Goal: Task Accomplishment & Management: Manage account settings

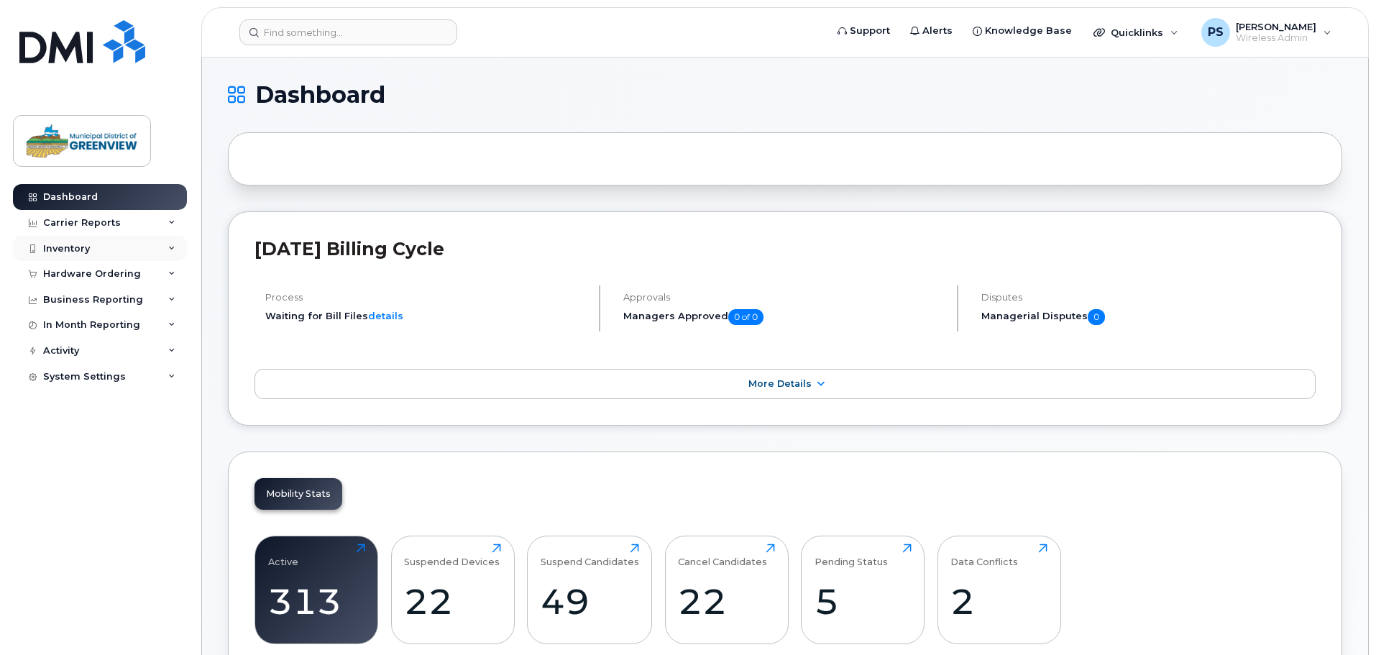
click at [75, 244] on div "Inventory" at bounding box center [66, 249] width 47 height 12
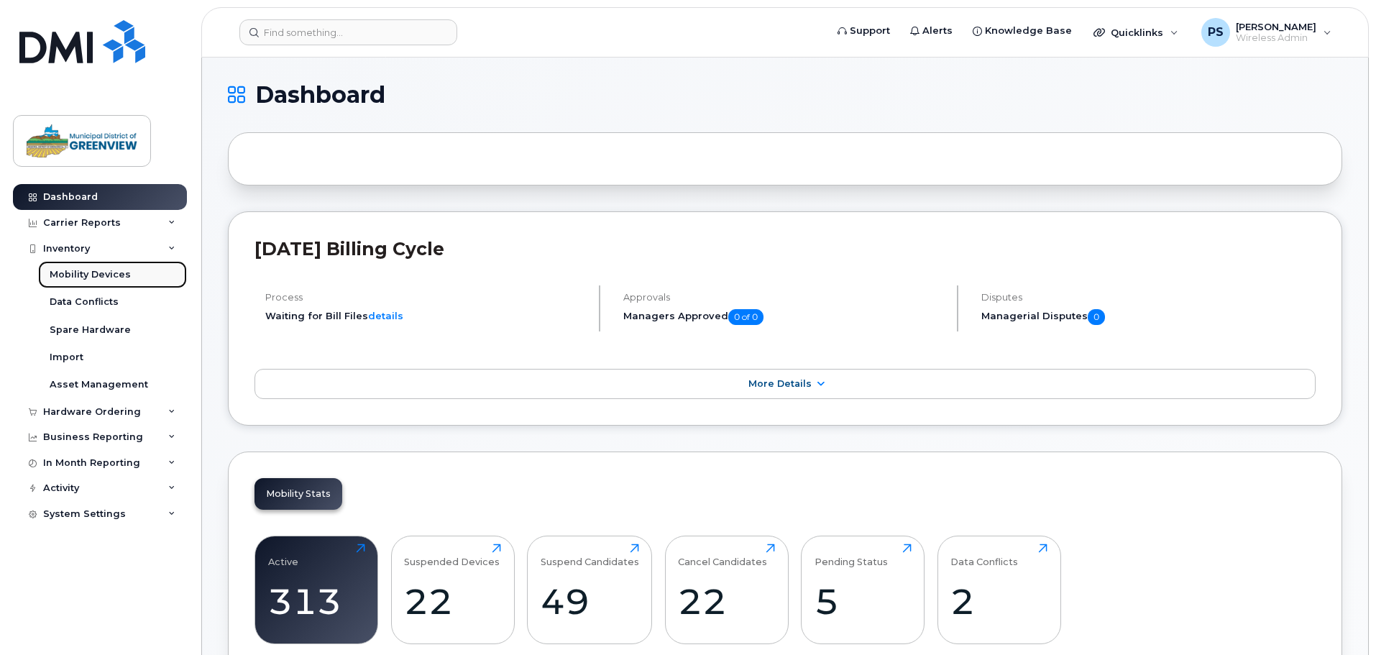
click at [90, 276] on div "Mobility Devices" at bounding box center [90, 274] width 81 height 13
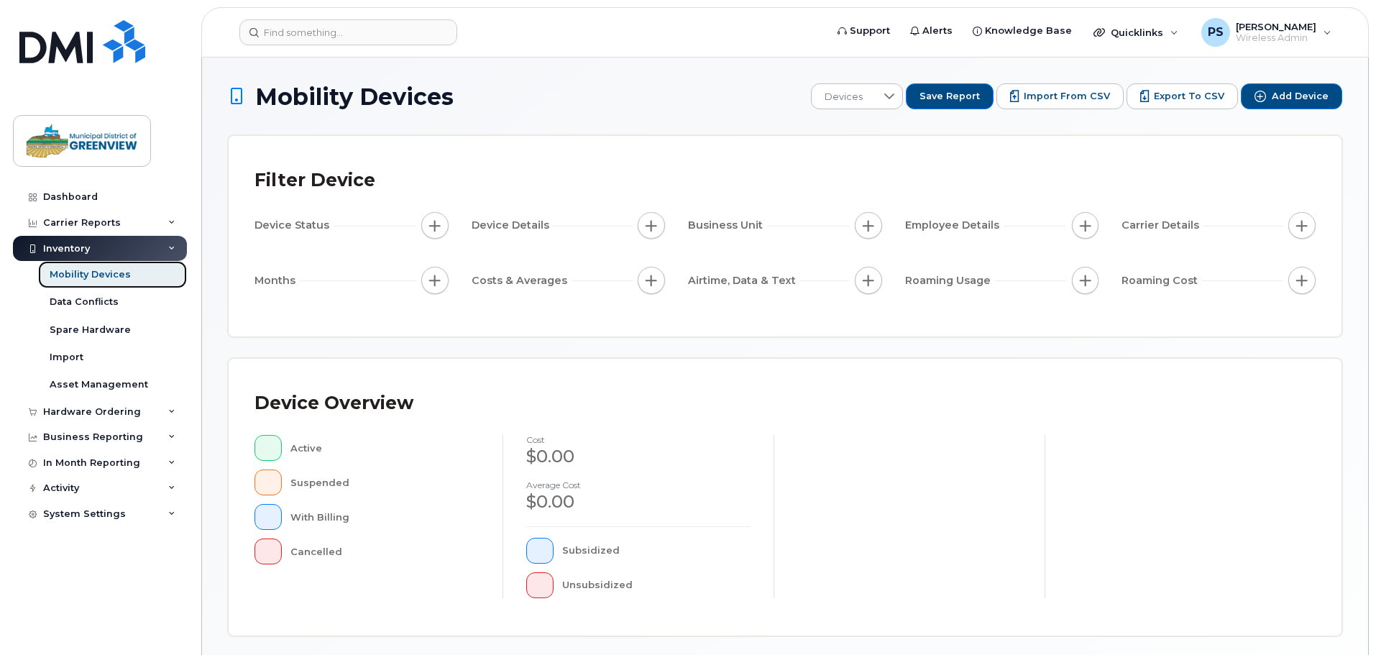
scroll to position [334, 0]
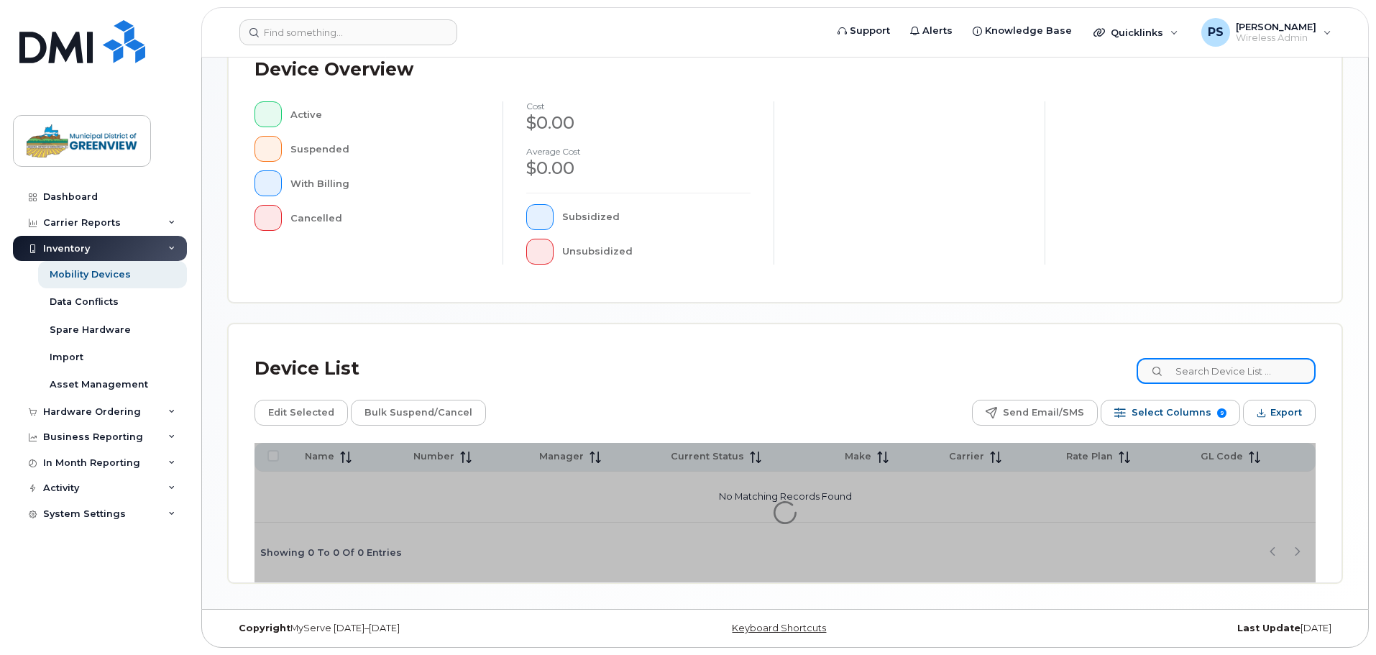
click at [1227, 366] on input at bounding box center [1225, 371] width 179 height 26
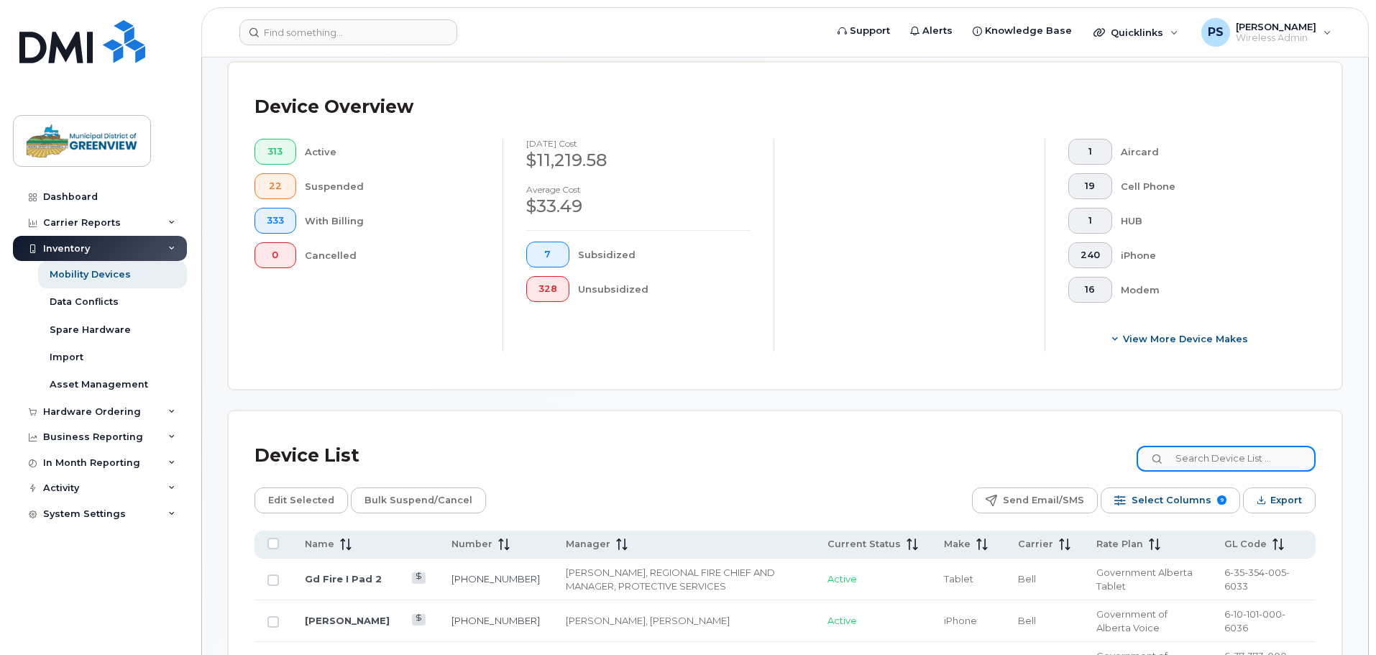
click at [1210, 446] on input at bounding box center [1225, 459] width 179 height 26
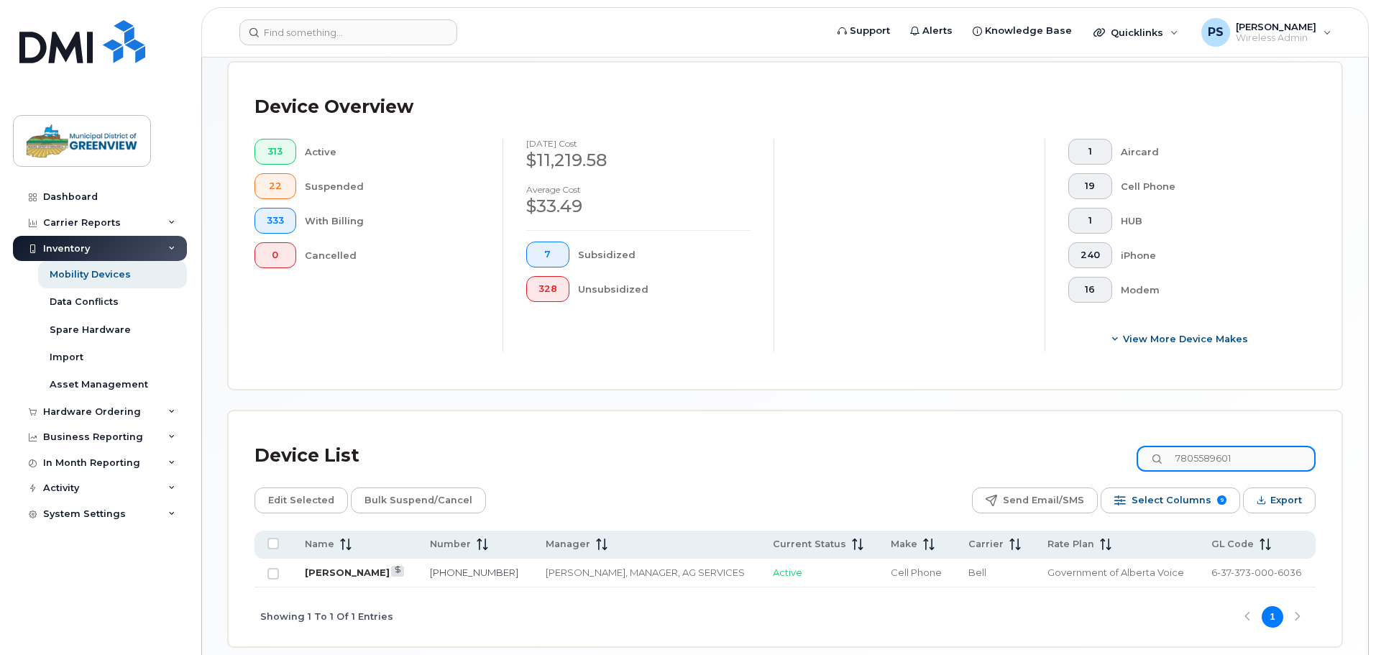
type input "7805589601"
click at [309, 566] on link "[PERSON_NAME]" at bounding box center [347, 572] width 85 height 12
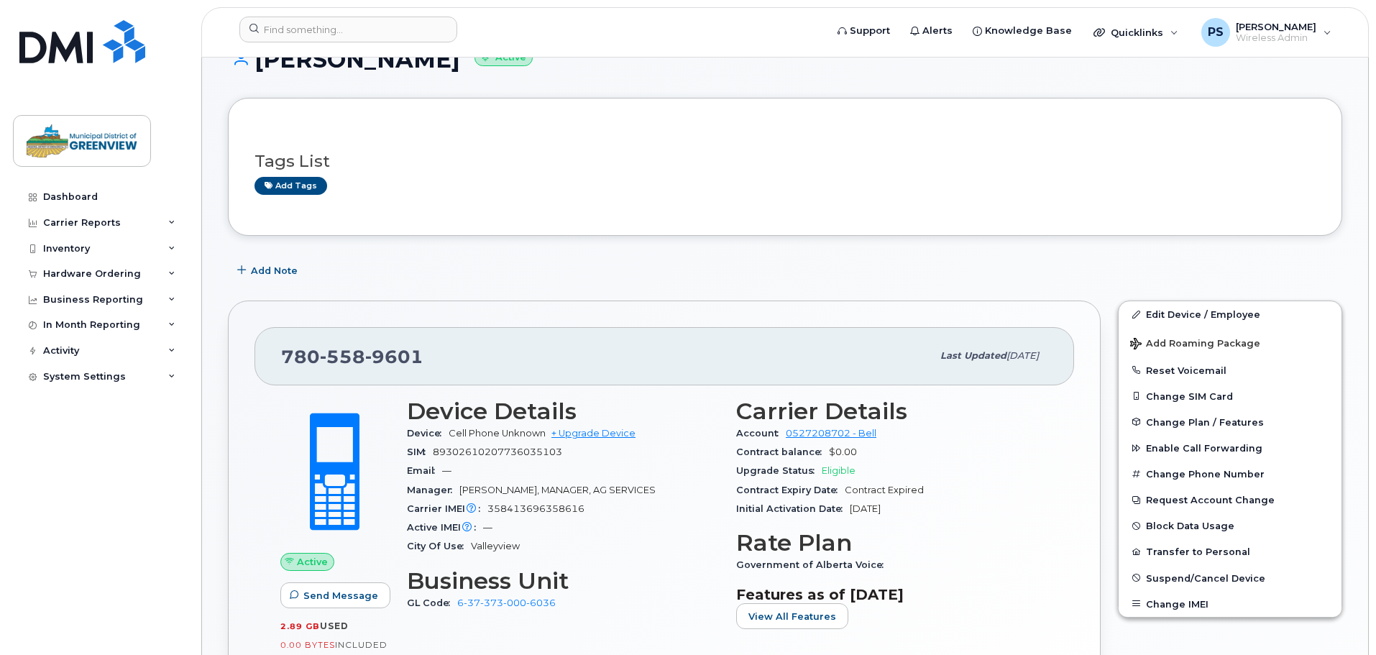
scroll to position [72, 0]
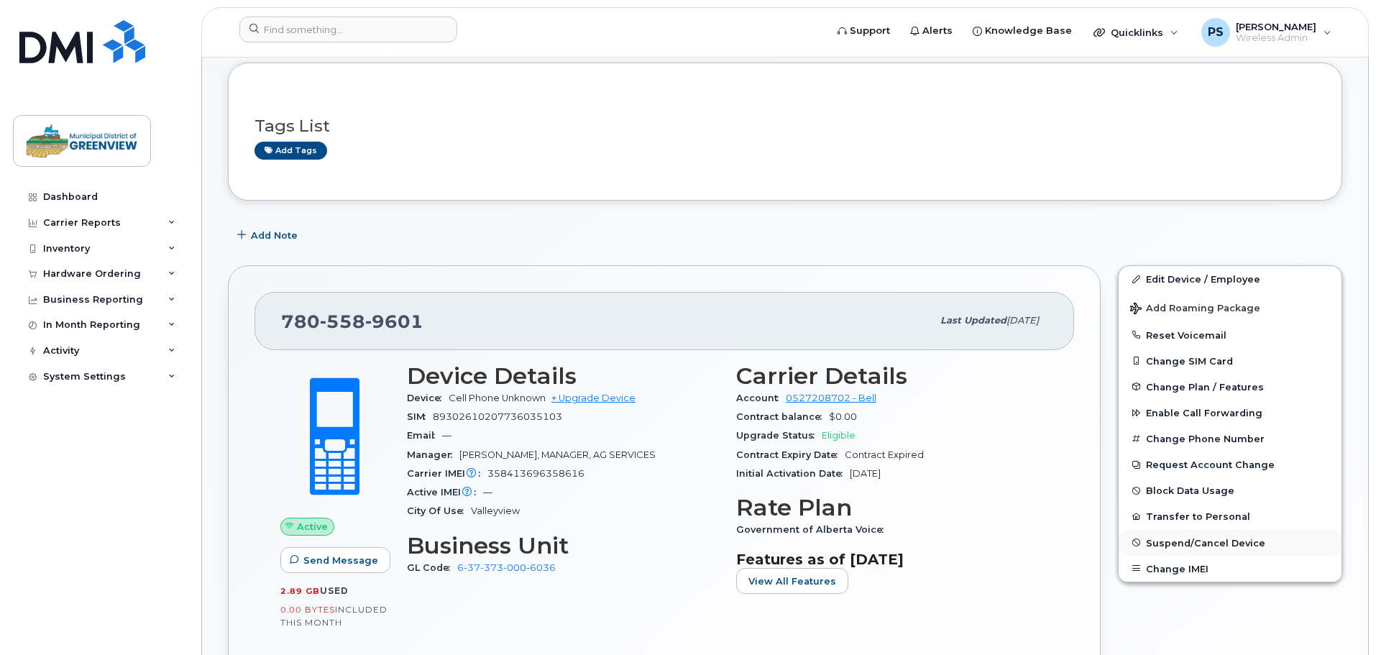
click at [1164, 544] on span "Suspend/Cancel Device" at bounding box center [1205, 542] width 119 height 11
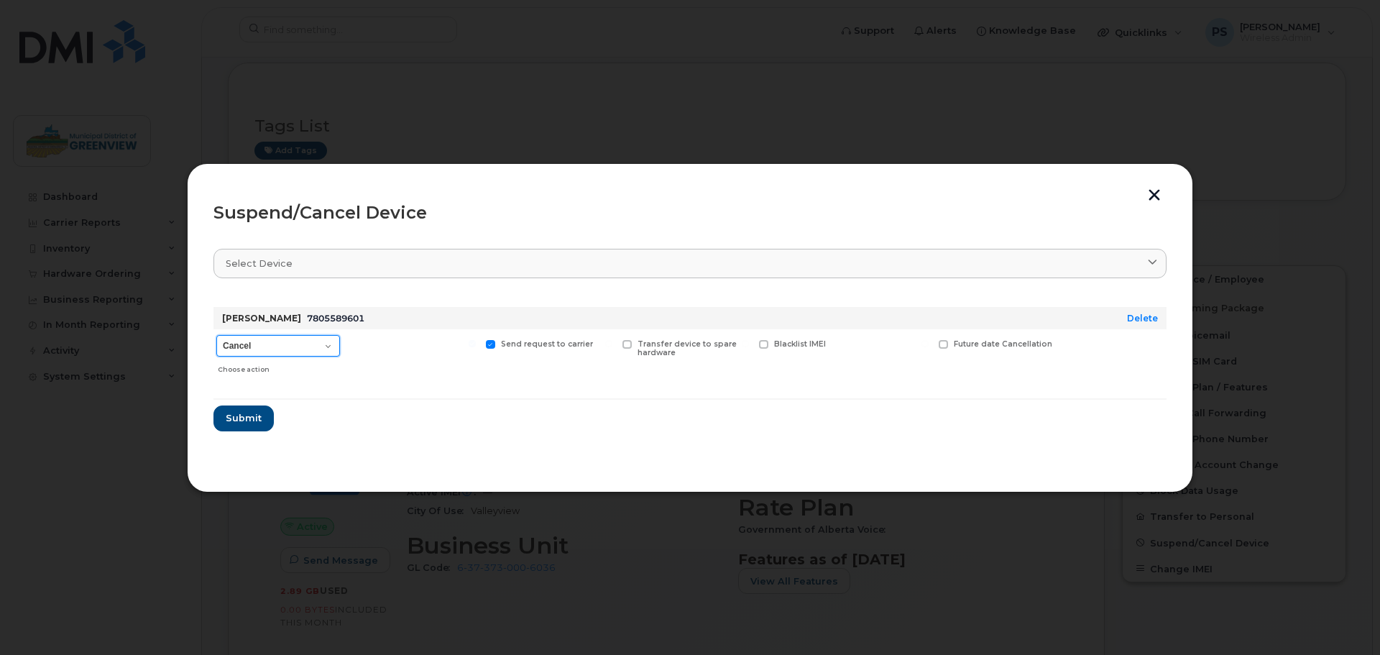
click at [281, 341] on select "Cancel Suspend - Extend Suspension Suspend - Reduced Rate Suspend - Full Rate S…" at bounding box center [278, 346] width 124 height 22
select select "[object Object]"
click at [216, 335] on select "Cancel Suspend - Extend Suspension Suspend - Reduced Rate Suspend - Full Rate S…" at bounding box center [278, 346] width 124 height 22
click at [243, 416] on span "Submit" at bounding box center [243, 418] width 36 height 14
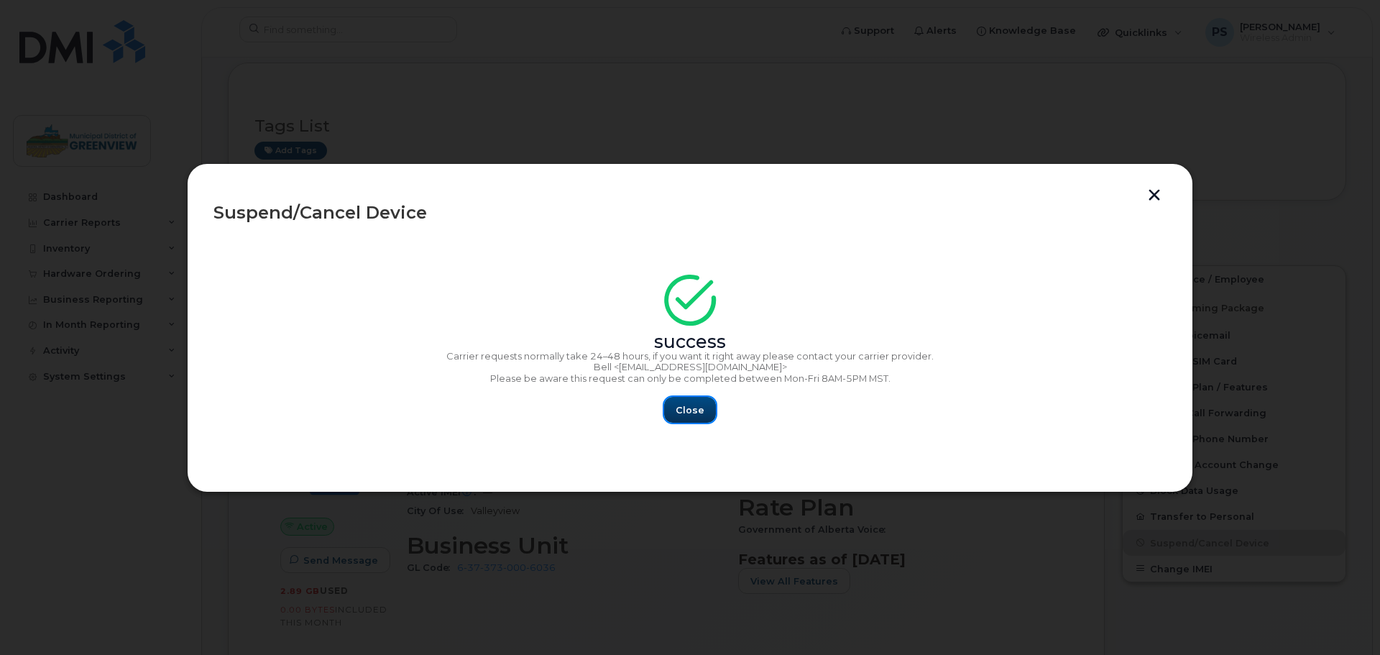
click at [694, 403] on span "Close" at bounding box center [690, 410] width 29 height 14
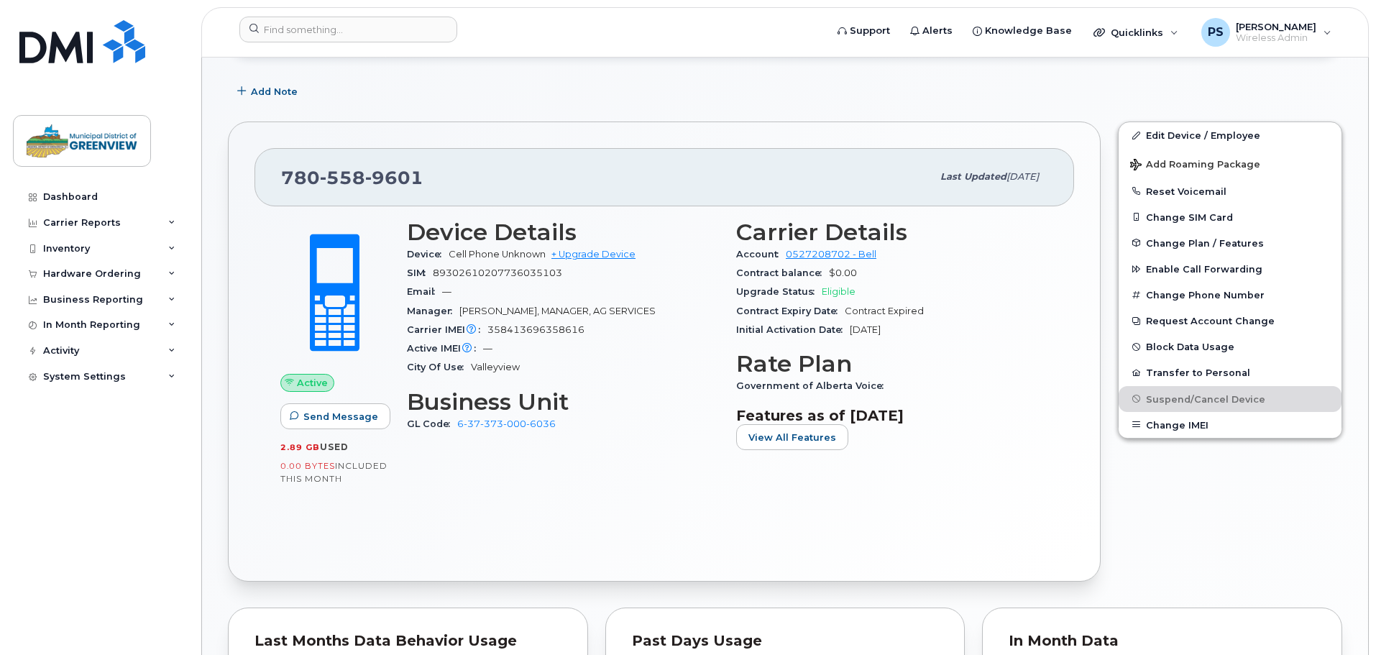
scroll to position [0, 0]
